Goal: Information Seeking & Learning: Understand process/instructions

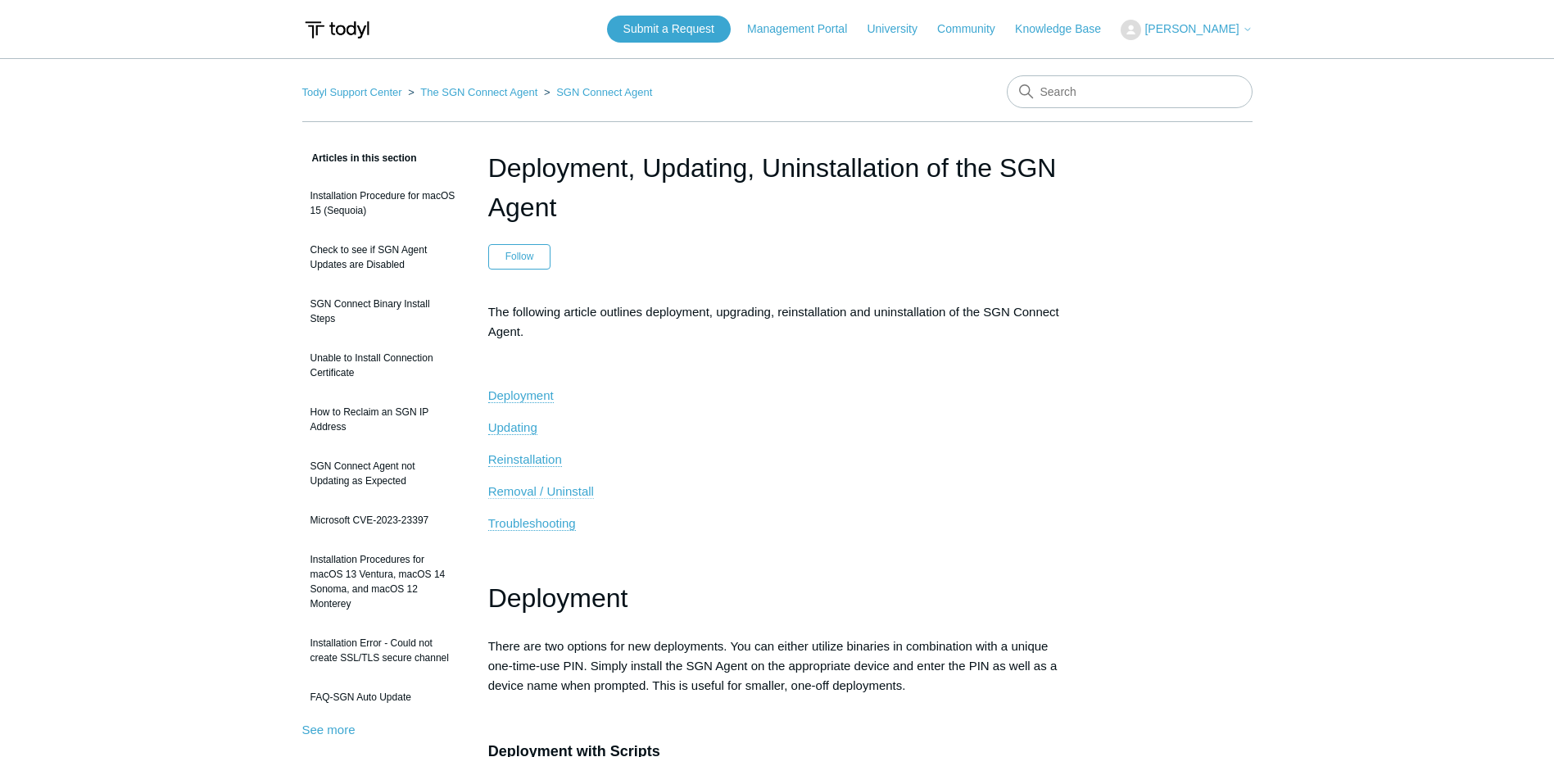
click at [530, 485] on span "Removal / Uninstall" at bounding box center [541, 491] width 106 height 14
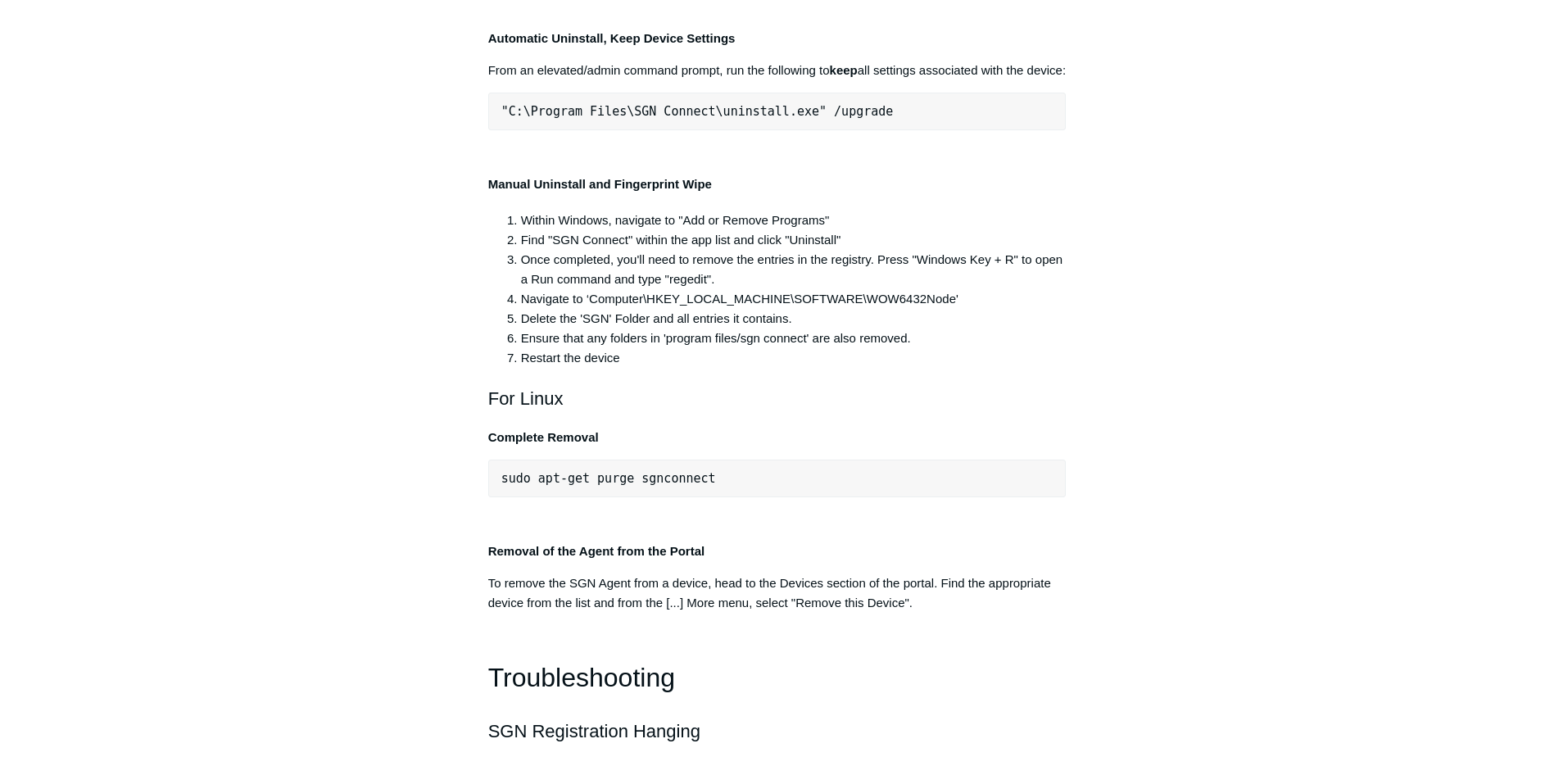
scroll to position [3268, 0]
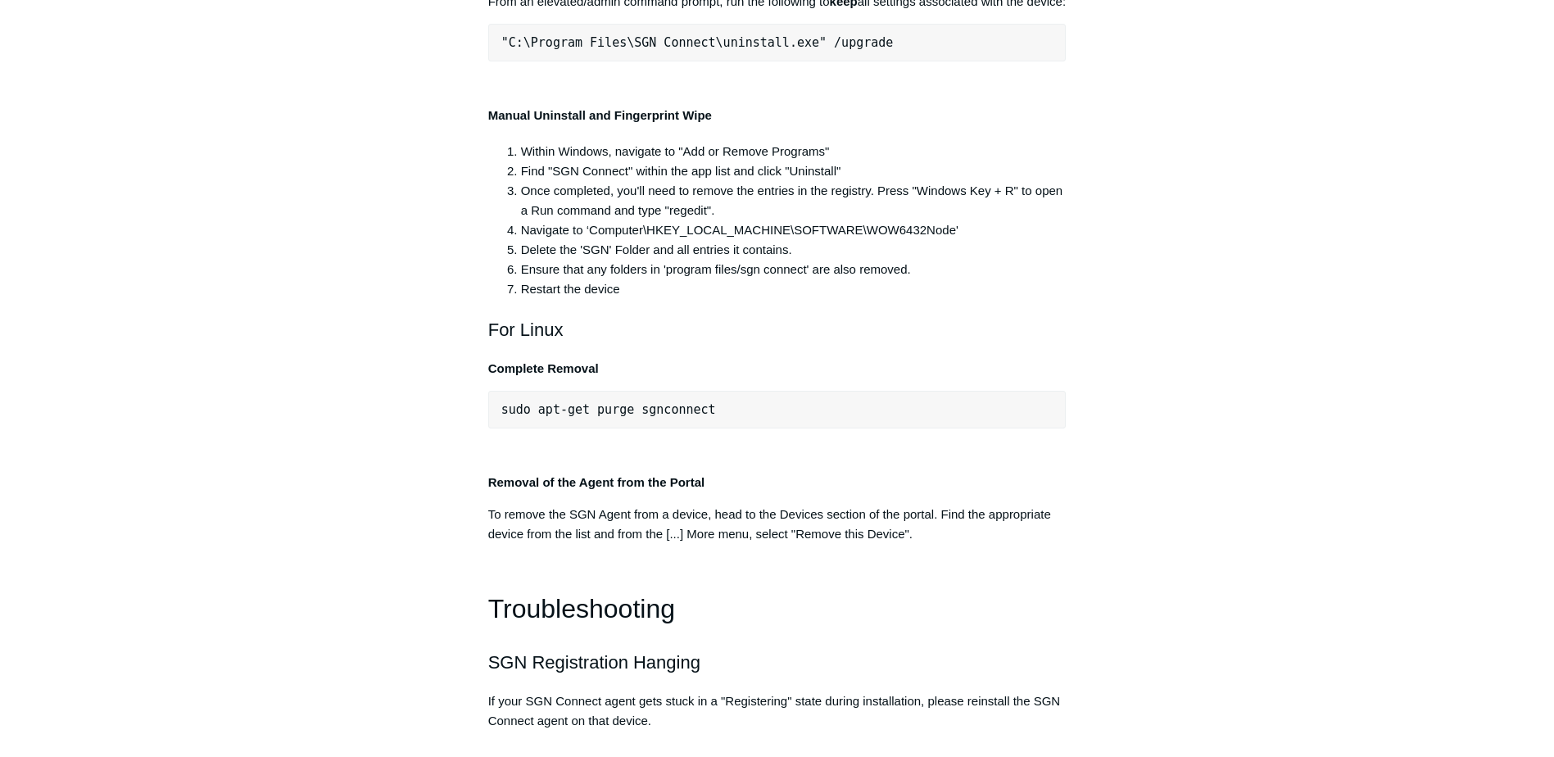
drag, startPoint x: 504, startPoint y: 263, endPoint x: 789, endPoint y: 268, distance: 284.2
copy span "C:\Program Files\SGN Connect\uninstall.exe"
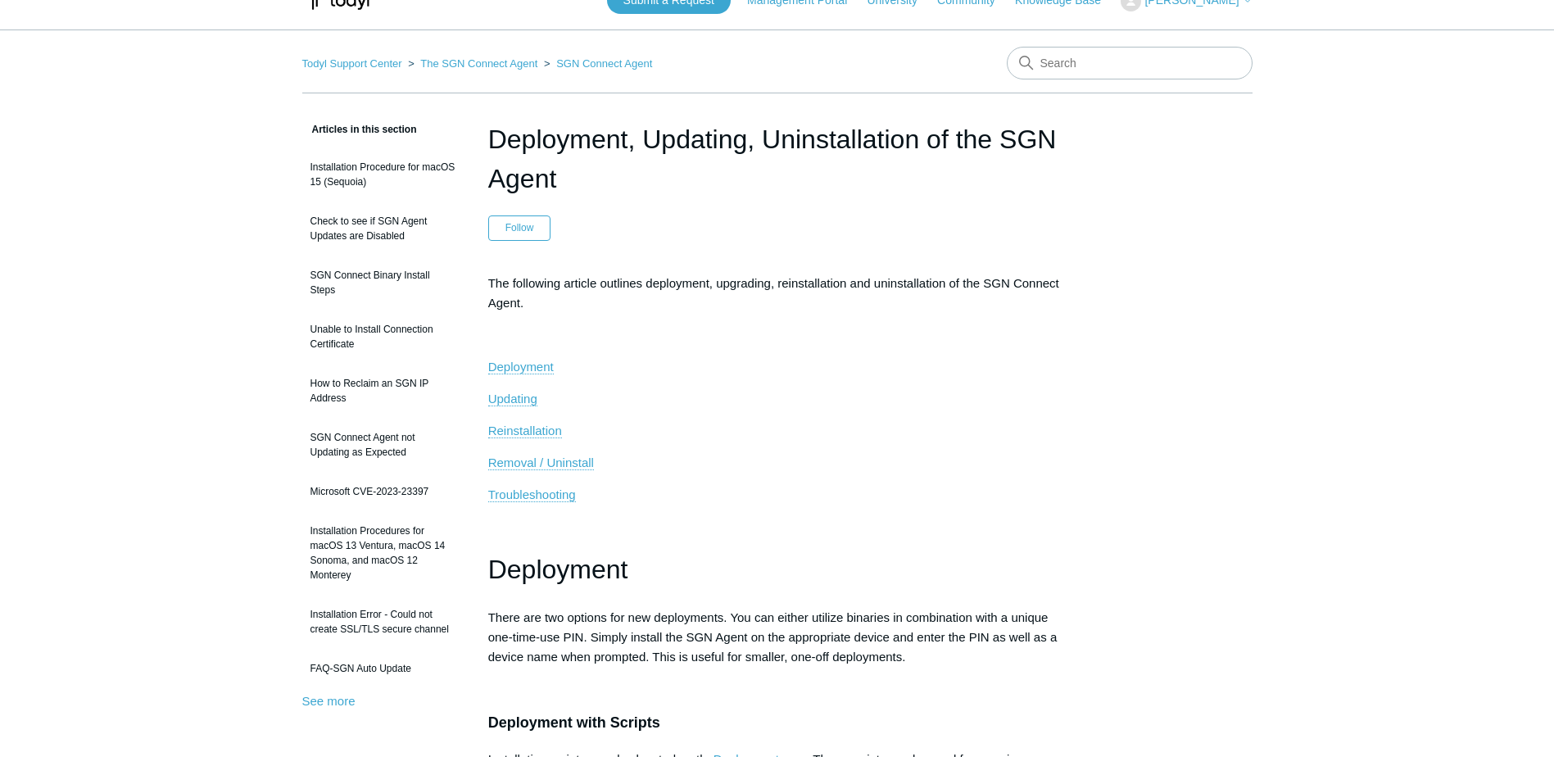
scroll to position [0, 0]
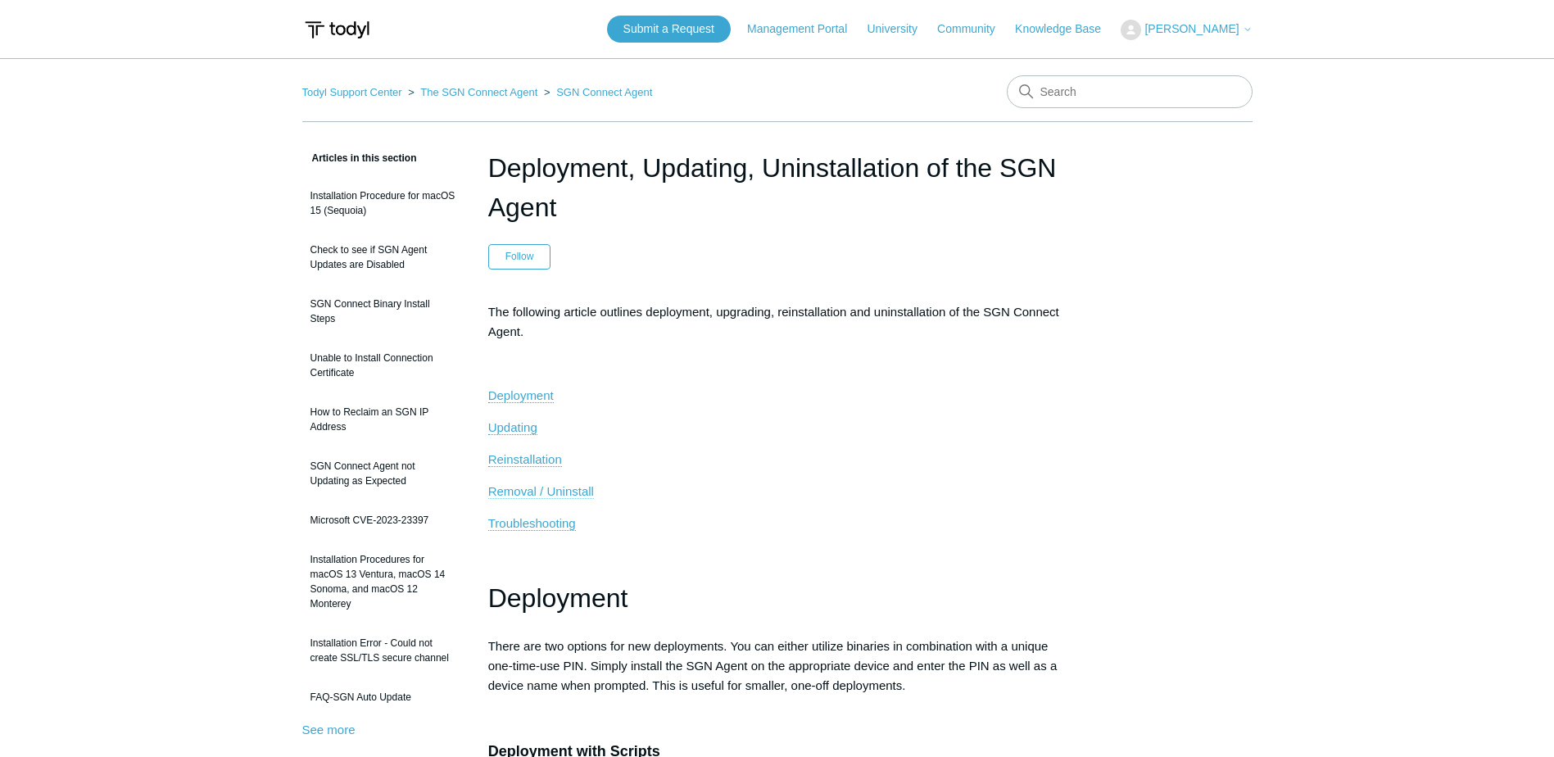
click at [526, 486] on span "Removal / Uninstall" at bounding box center [541, 491] width 106 height 14
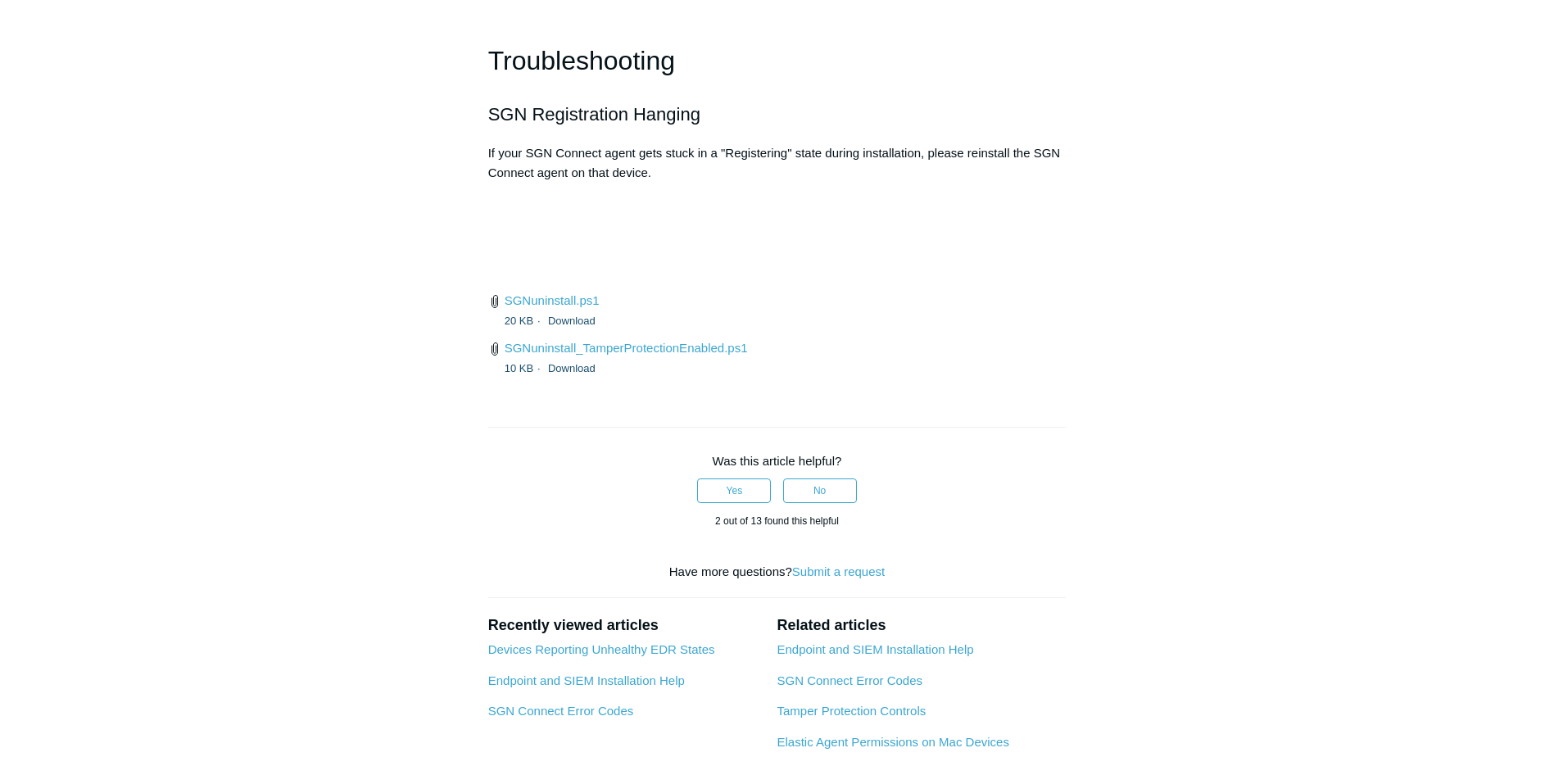
scroll to position [3841, 0]
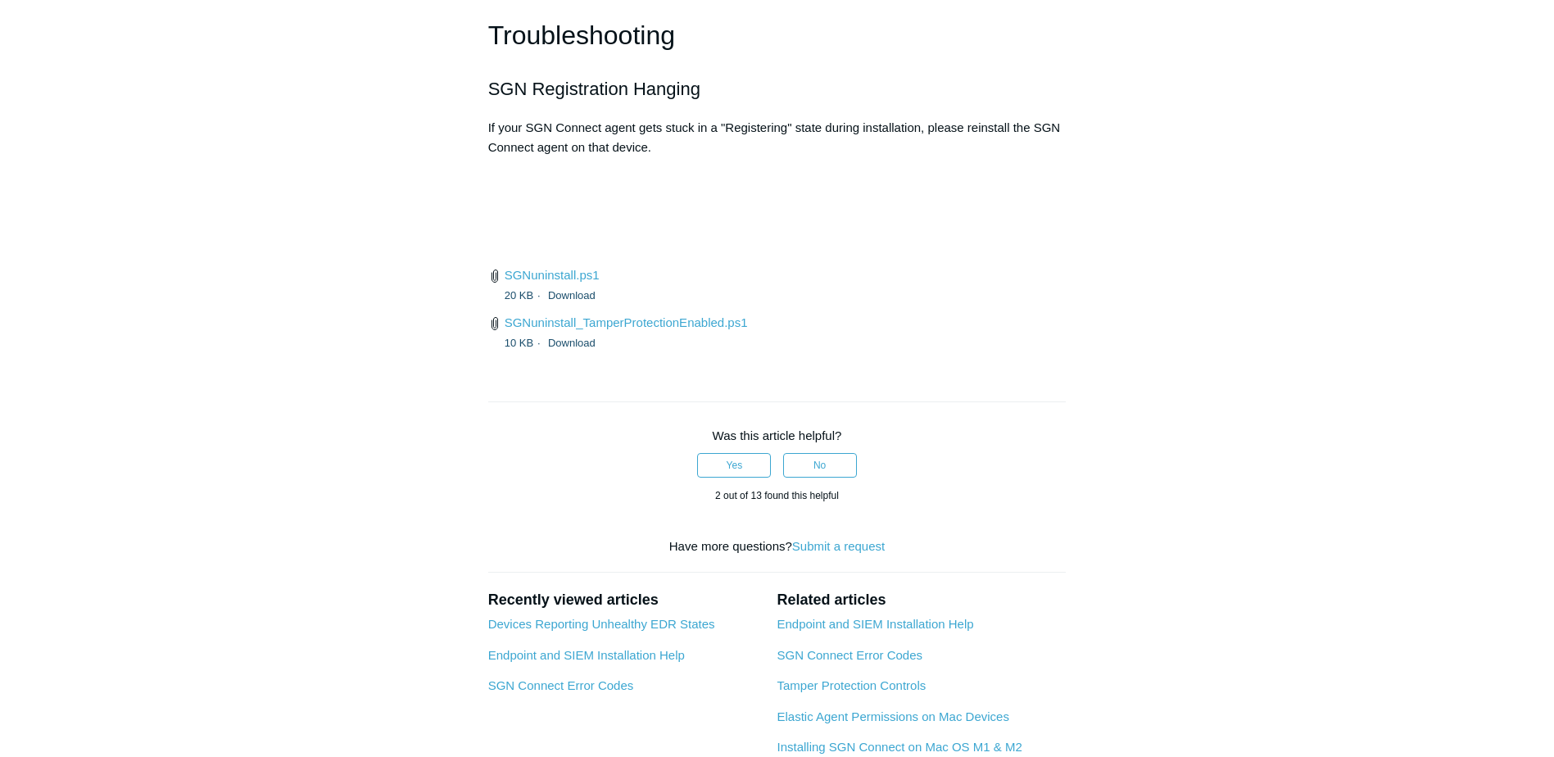
drag, startPoint x: 575, startPoint y: 344, endPoint x: 903, endPoint y: 338, distance: 327.6
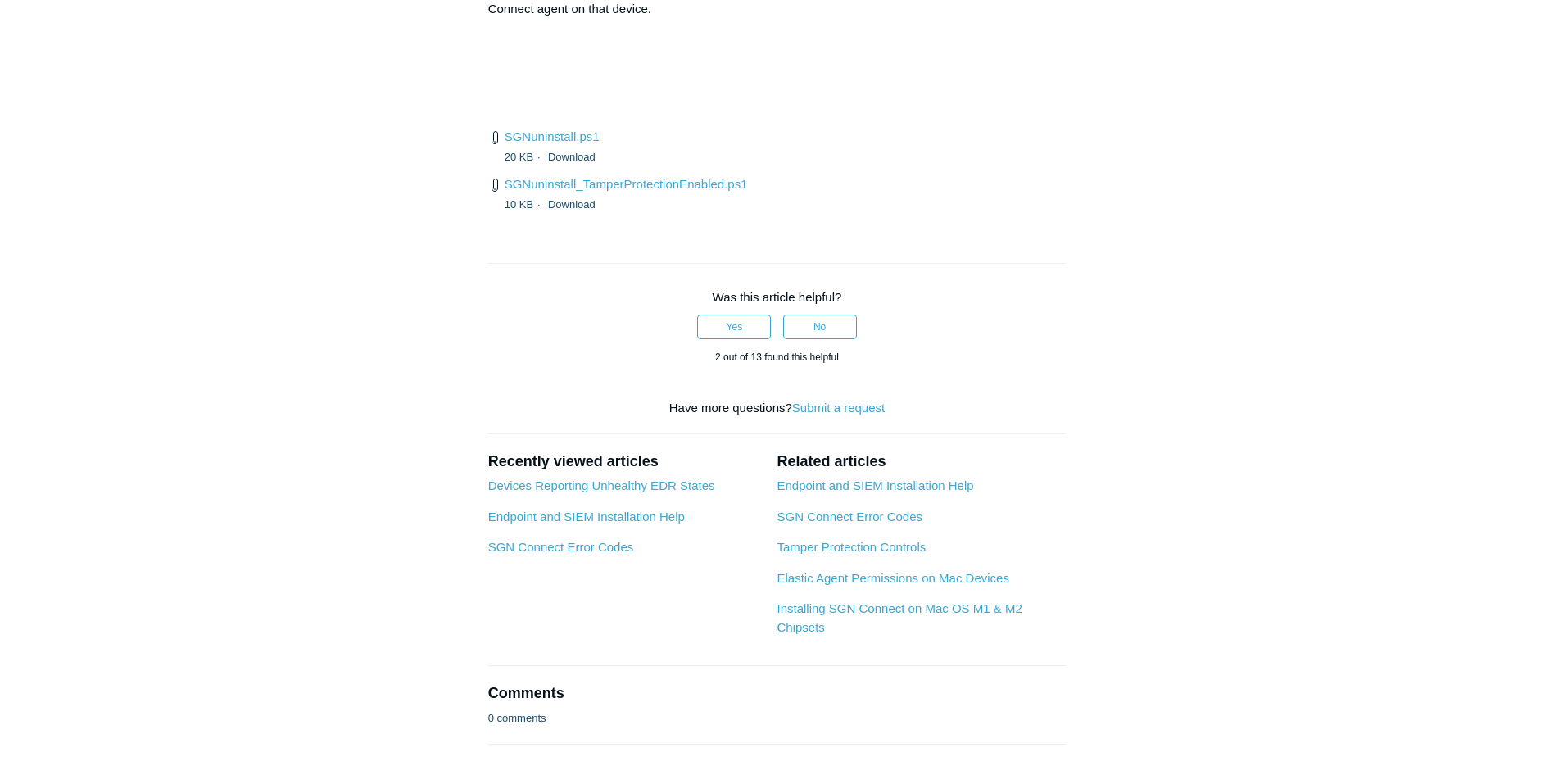
scroll to position [3923, 0]
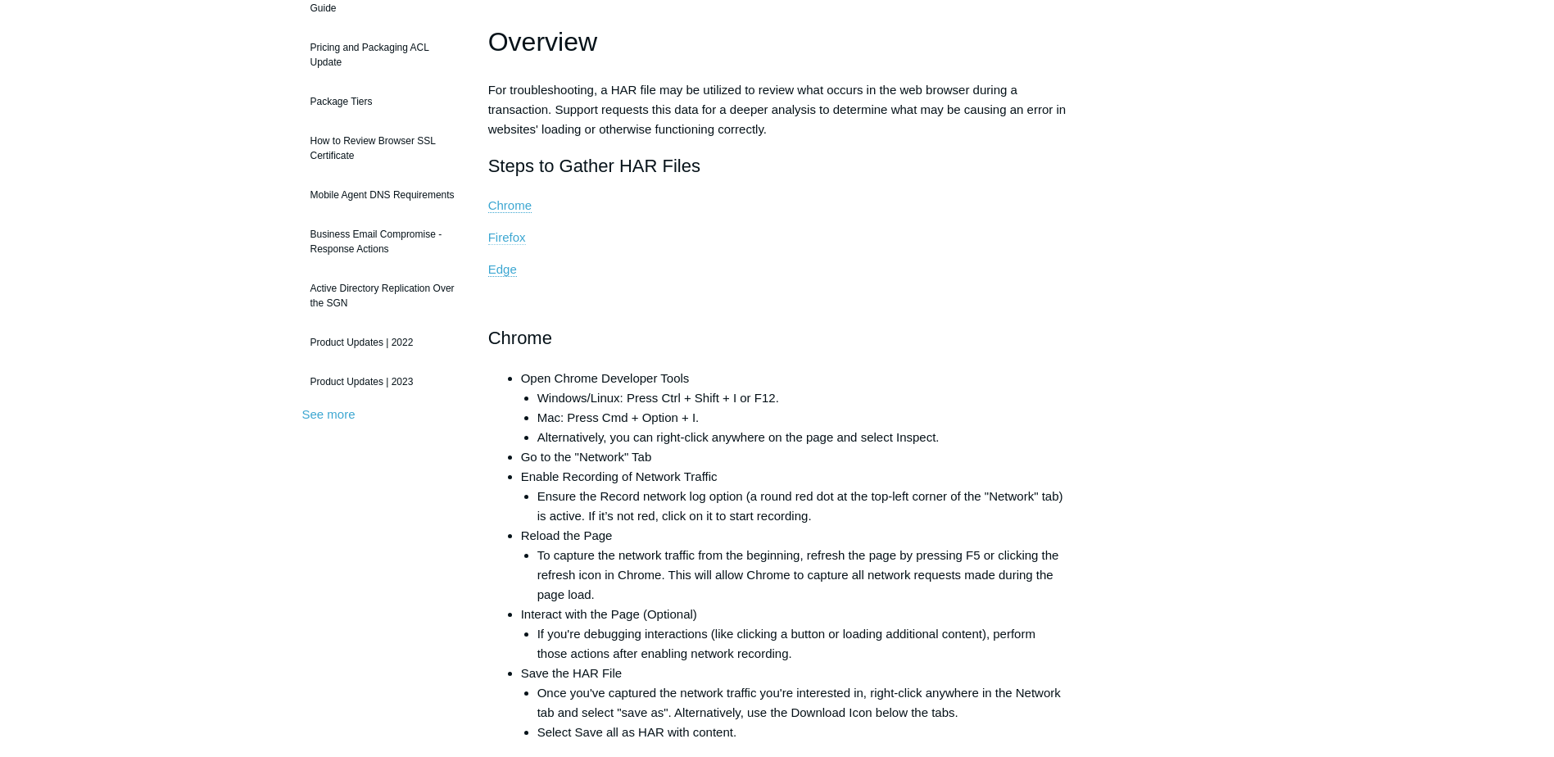
scroll to position [246, 0]
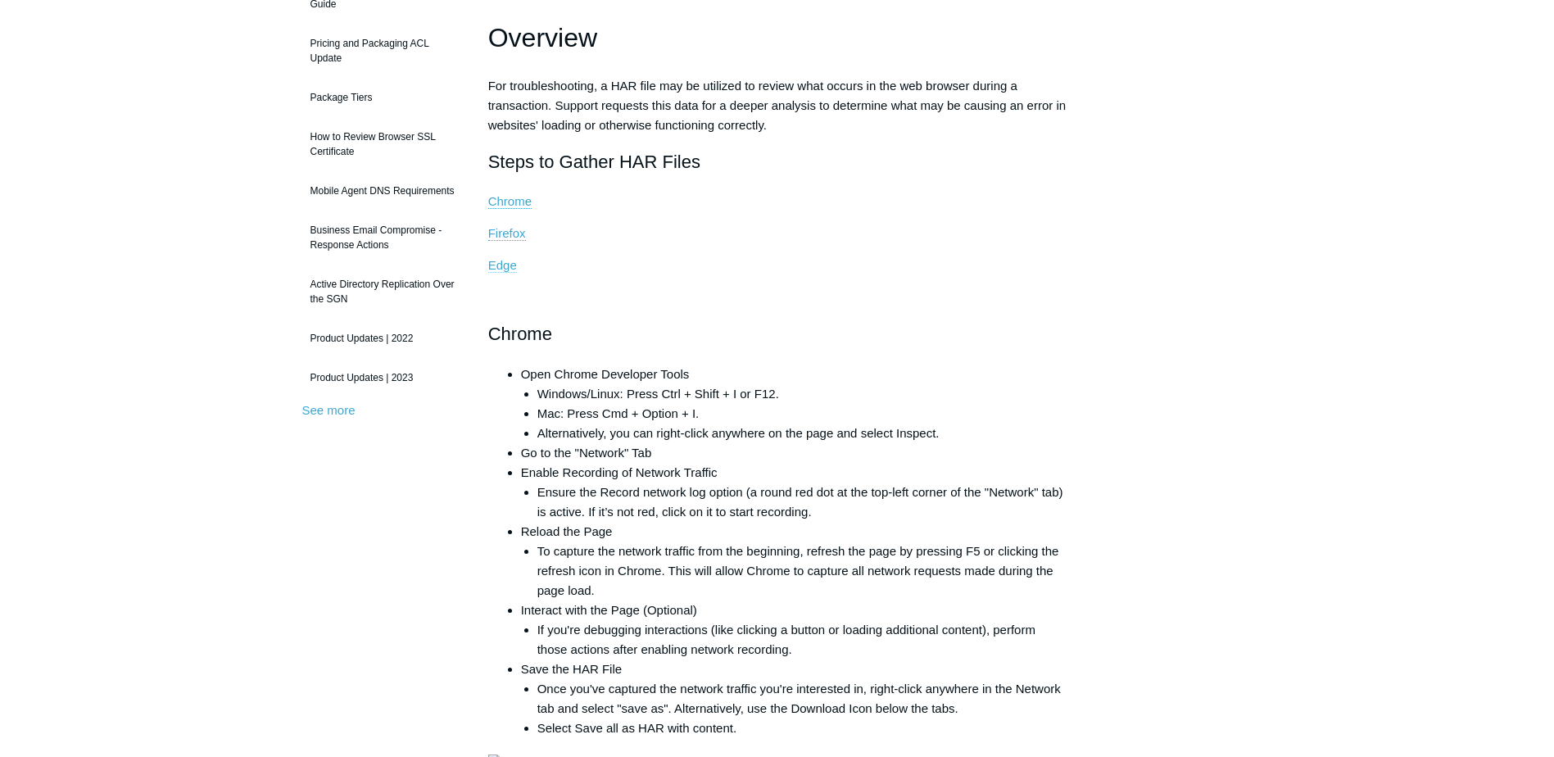
click at [502, 266] on link "Edge" at bounding box center [502, 265] width 29 height 15
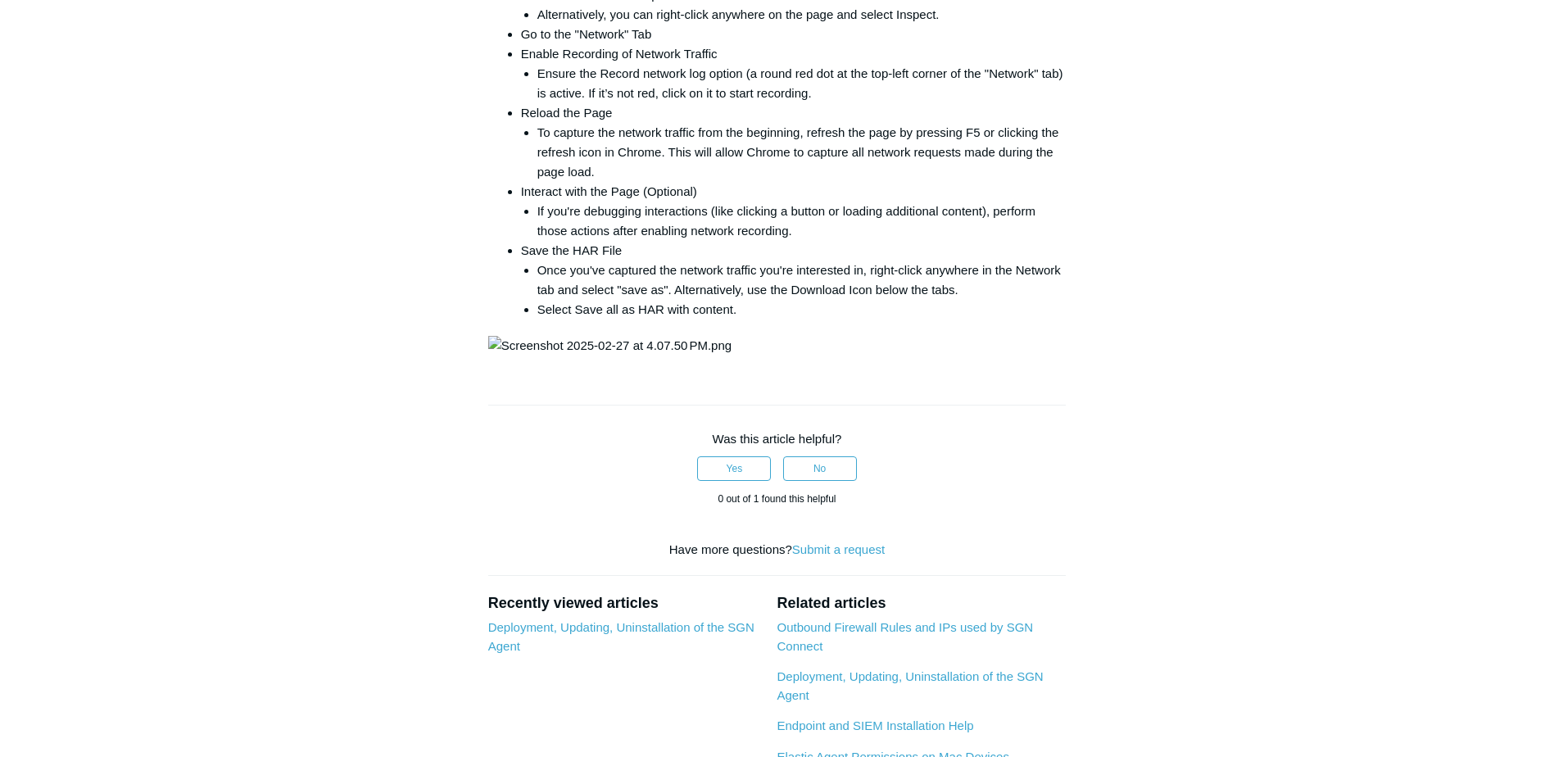
scroll to position [1576, 0]
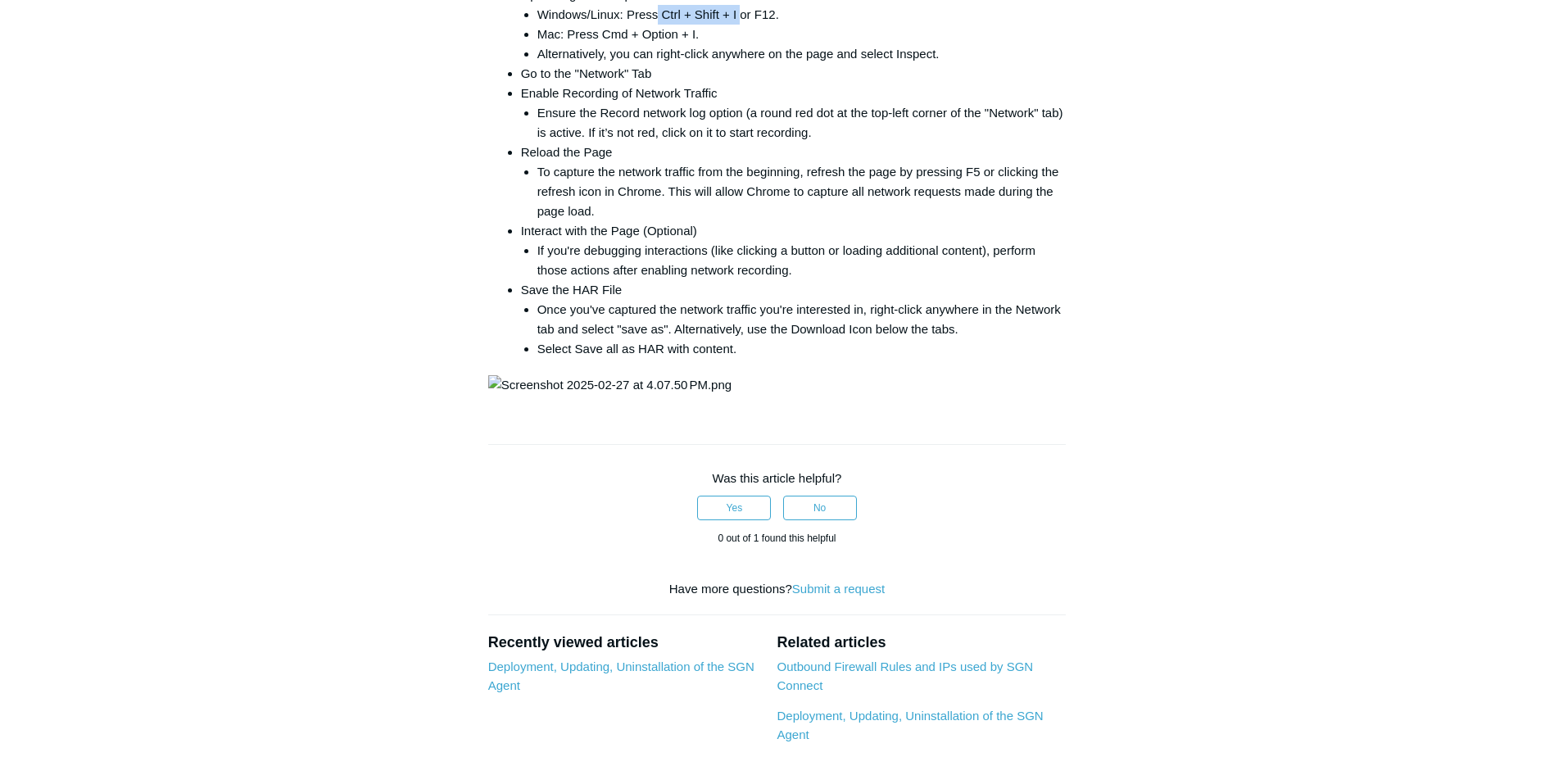
drag, startPoint x: 740, startPoint y: 319, endPoint x: 658, endPoint y: 319, distance: 81.9
click at [658, 25] on li "Windows/Linux: Press Ctrl + Shift + I or F12." at bounding box center [801, 15] width 529 height 20
drag, startPoint x: 658, startPoint y: 319, endPoint x: 708, endPoint y: 337, distance: 52.3
click at [708, 44] on li "Mac: Press Cmd + Option + I." at bounding box center [801, 35] width 529 height 20
drag, startPoint x: 708, startPoint y: 337, endPoint x: 625, endPoint y: 343, distance: 82.9
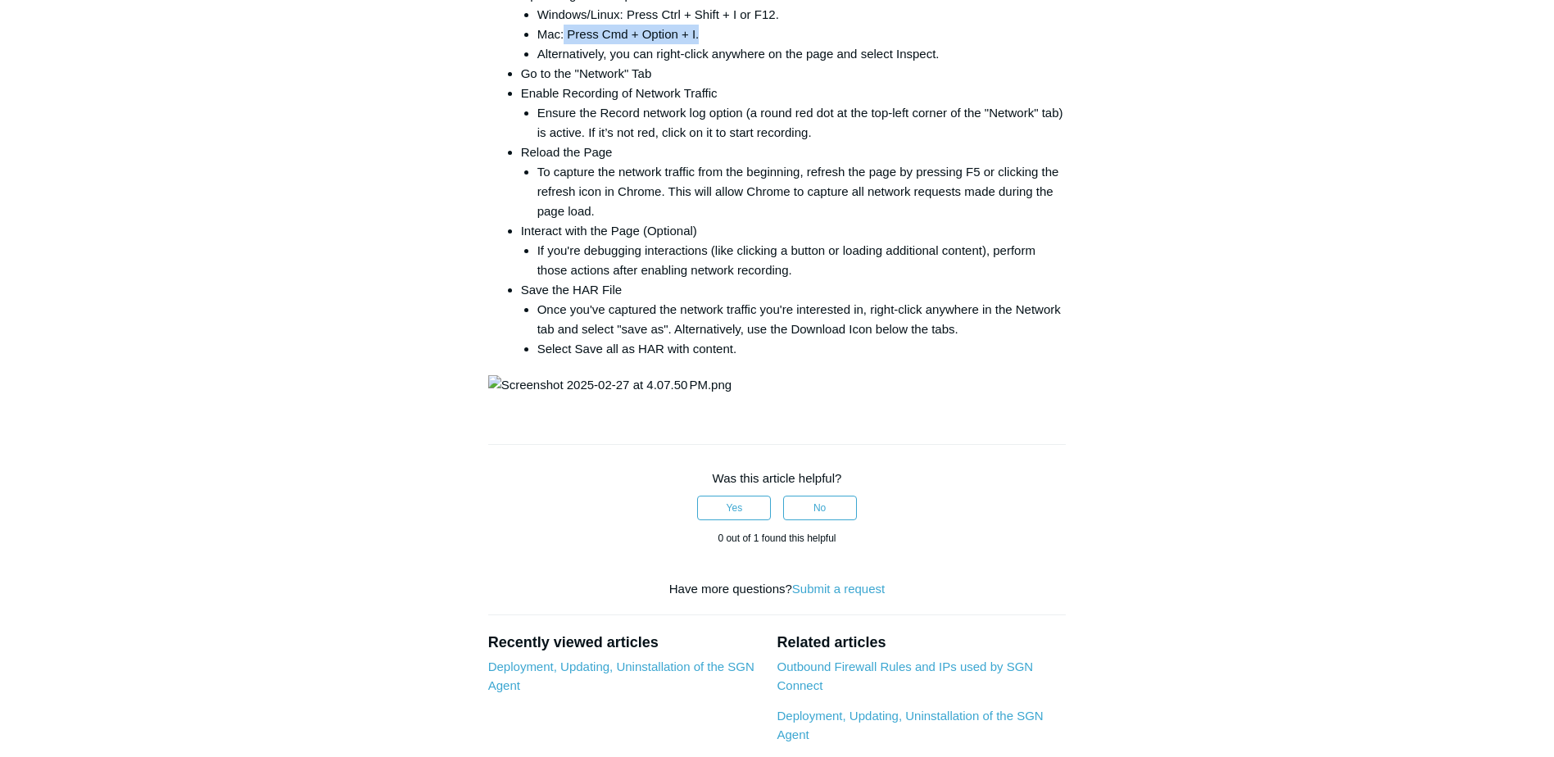
click at [625, 44] on li "Mac: Press Cmd + Option + I." at bounding box center [801, 35] width 529 height 20
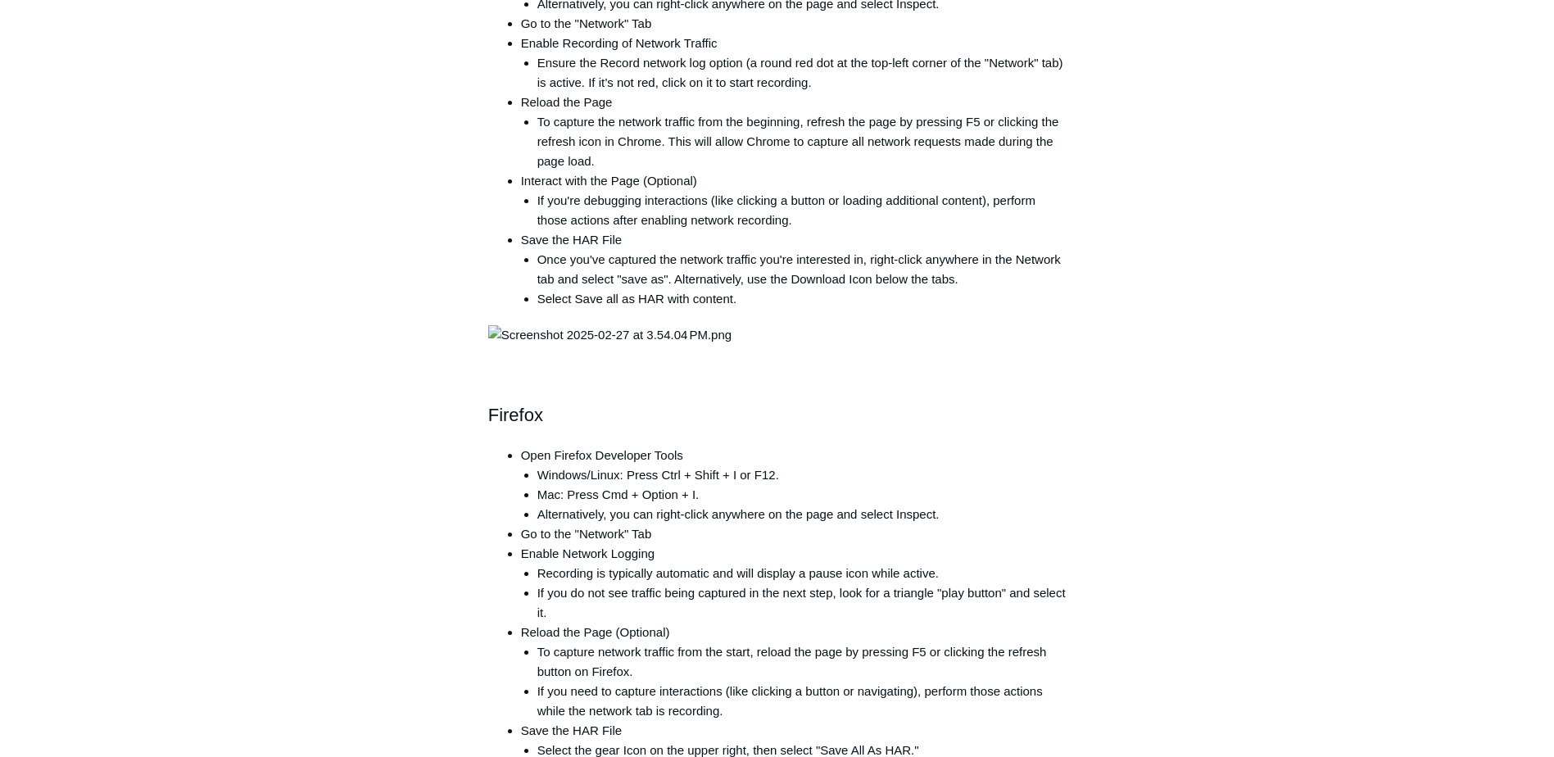
scroll to position [102, 0]
